Goal: Task Accomplishment & Management: Use online tool/utility

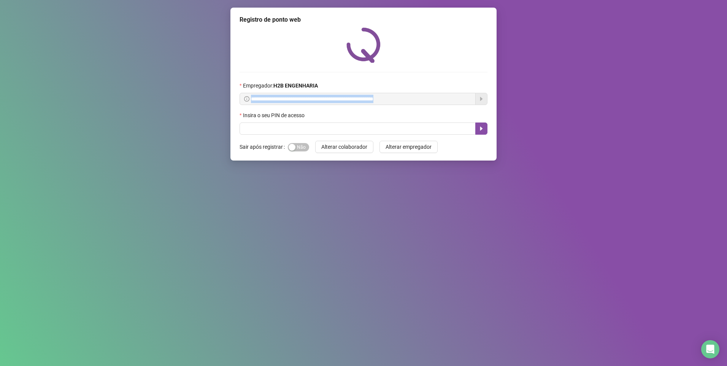
drag, startPoint x: 246, startPoint y: 100, endPoint x: 307, endPoint y: 110, distance: 61.6
click at [307, 110] on form "**********" at bounding box center [364, 107] width 248 height 53
copy span
